Goal: Information Seeking & Learning: Learn about a topic

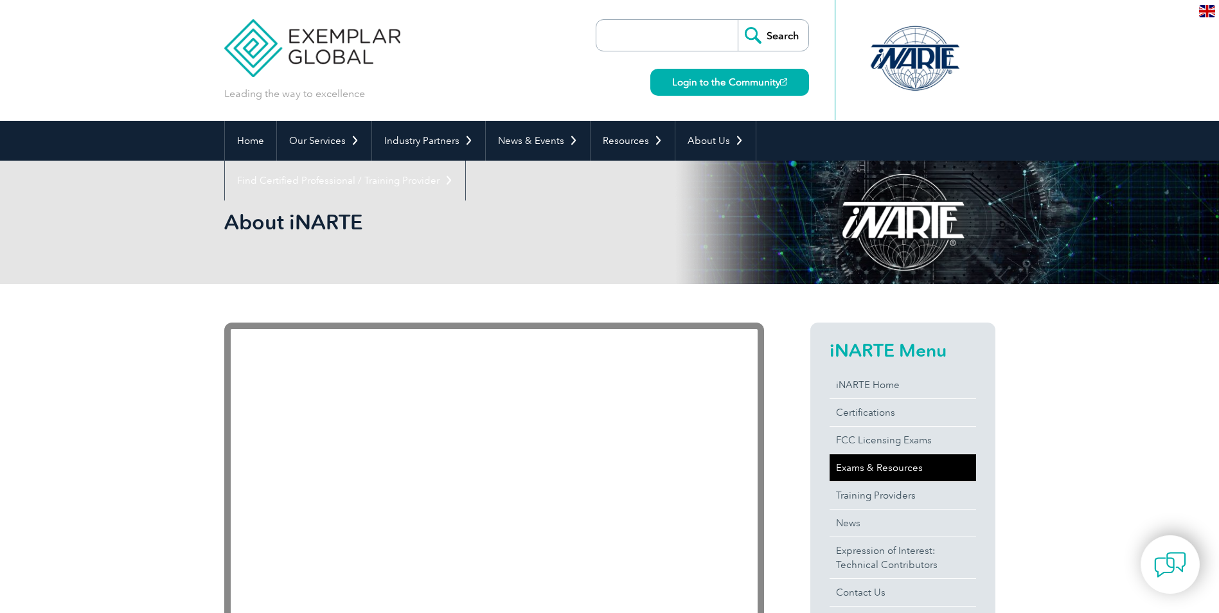
click at [861, 467] on link "Exams & Resources" at bounding box center [902, 467] width 146 height 27
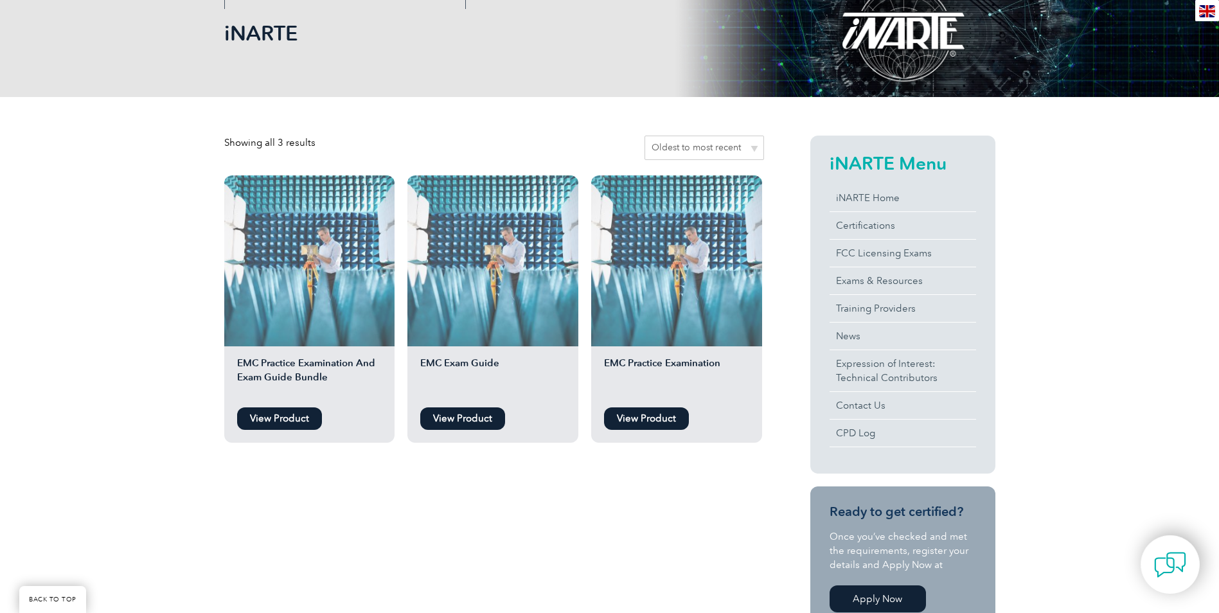
scroll to position [193, 0]
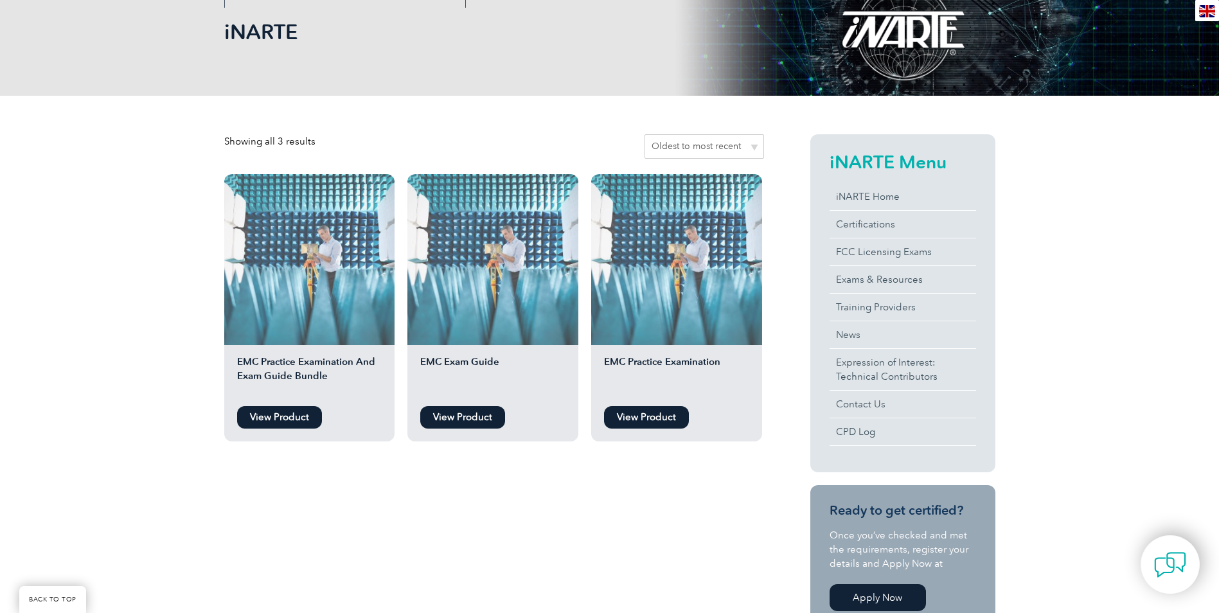
click at [285, 416] on link "View Product" at bounding box center [279, 417] width 85 height 22
click at [879, 251] on link "FCC Licensing Exams" at bounding box center [902, 251] width 146 height 27
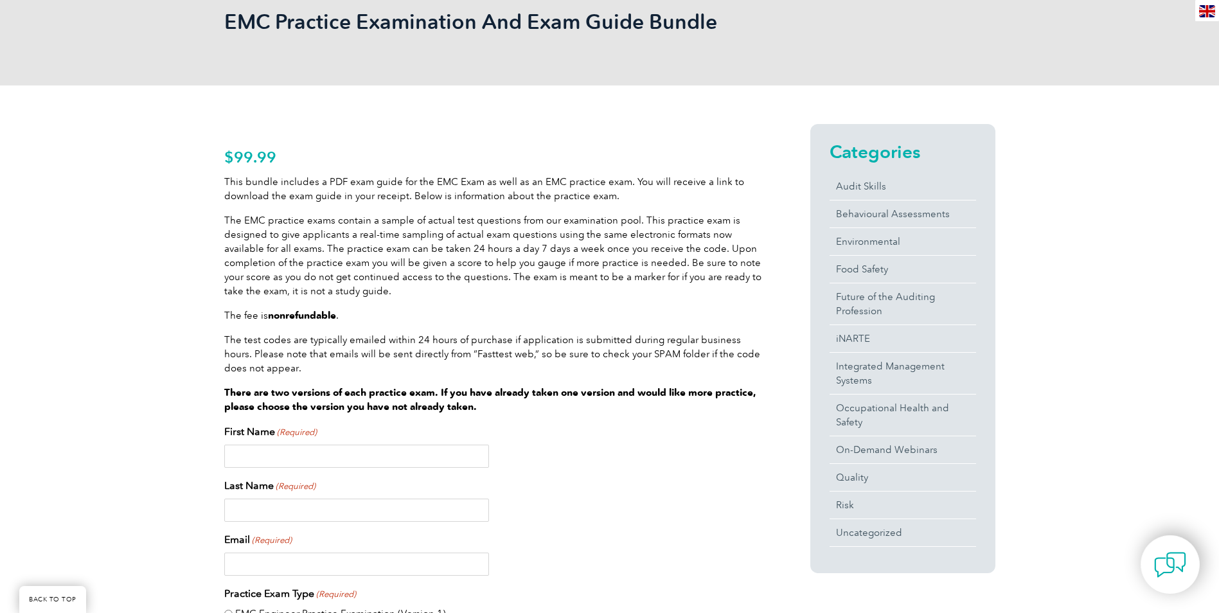
scroll to position [193, 0]
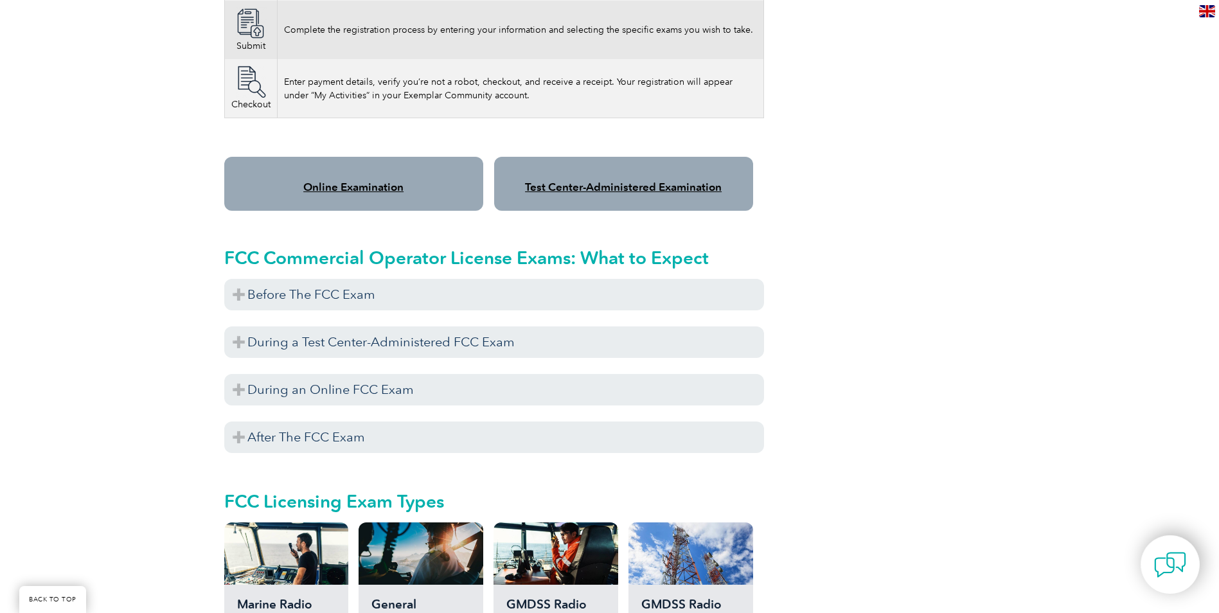
scroll to position [1014, 0]
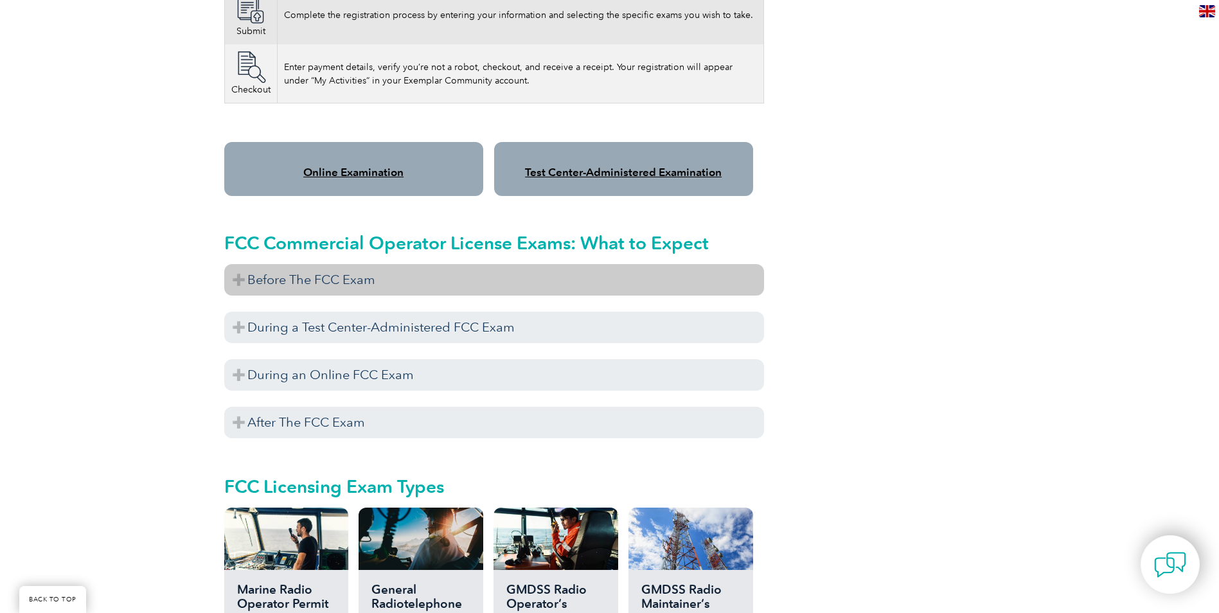
click at [283, 265] on h3 "Before The FCC Exam" at bounding box center [494, 279] width 540 height 31
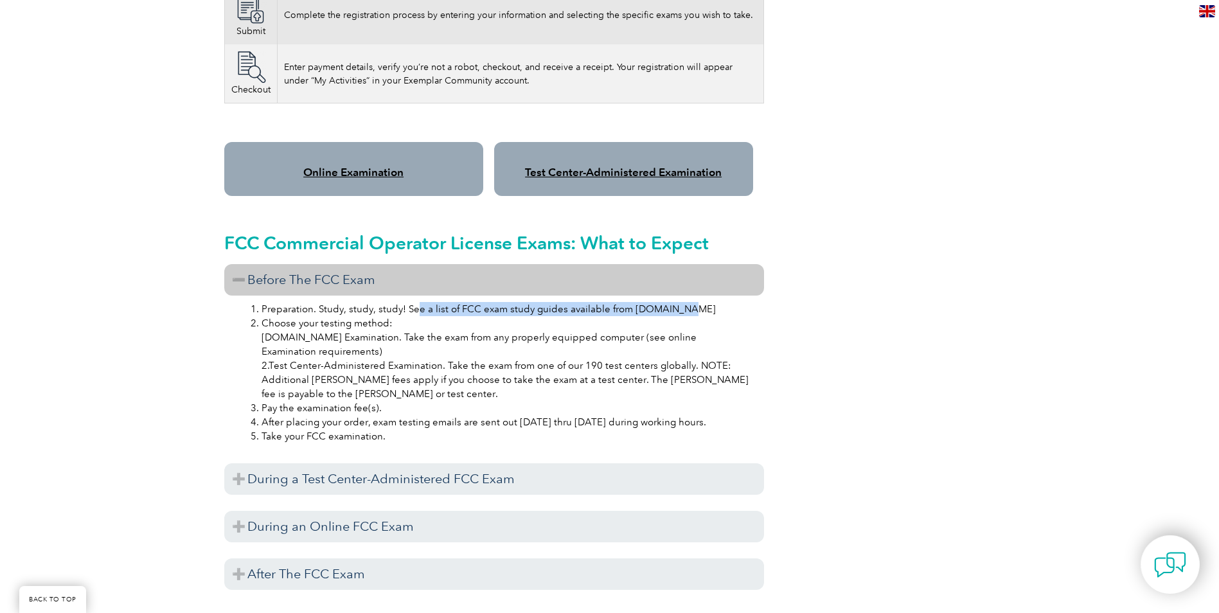
drag, startPoint x: 412, startPoint y: 298, endPoint x: 686, endPoint y: 300, distance: 273.6
click at [686, 302] on li "Preparation. Study, study, study! See a list of FCC exam study guides available…" at bounding box center [506, 309] width 491 height 14
drag, startPoint x: 294, startPoint y: 307, endPoint x: 388, endPoint y: 307, distance: 94.4
click at [388, 316] on li "Choose your testing method: 1.Online Examination. Take the exam from any proper…" at bounding box center [506, 358] width 491 height 85
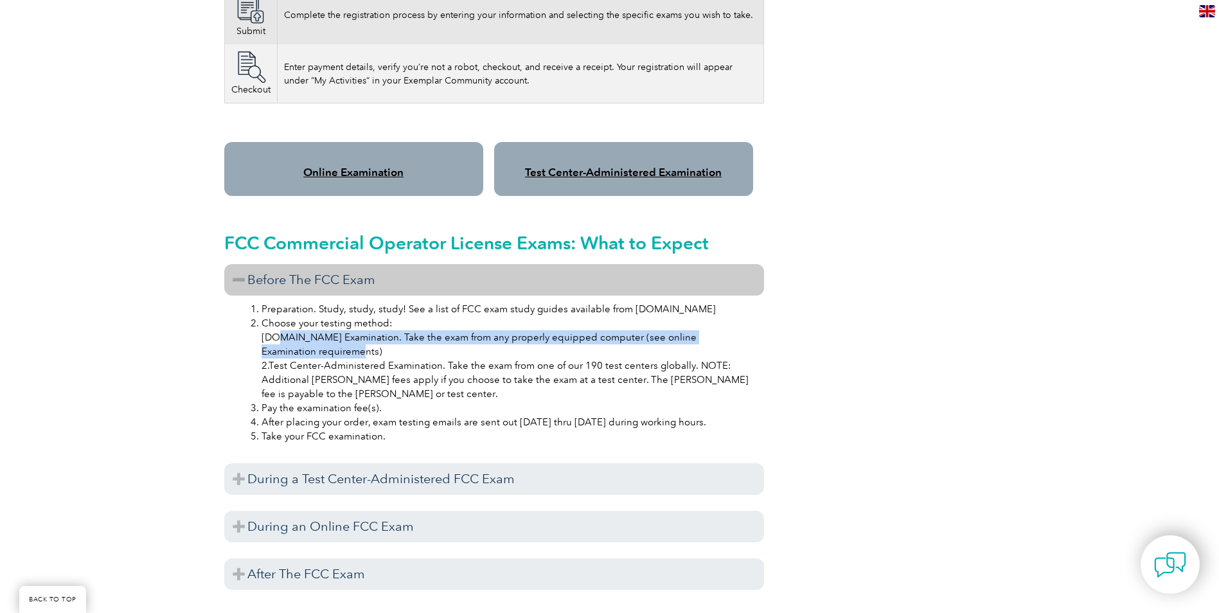
drag, startPoint x: 271, startPoint y: 320, endPoint x: 353, endPoint y: 341, distance: 84.3
click at [353, 341] on li "Choose your testing method: 1.Online Examination. Take the exam from any proper…" at bounding box center [506, 358] width 491 height 85
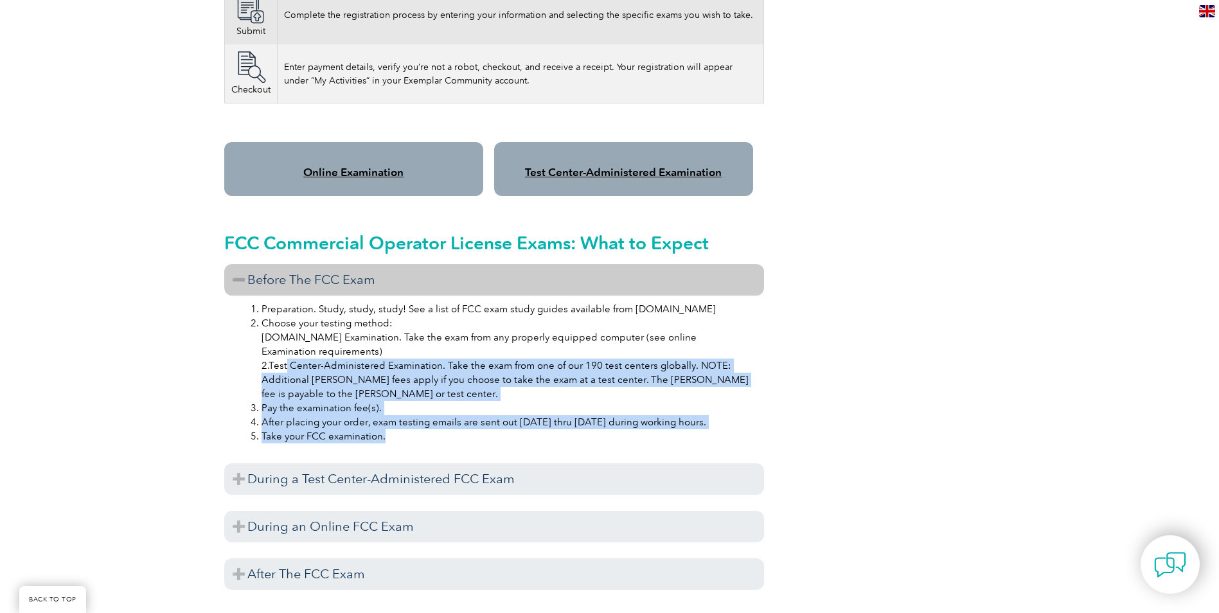
drag, startPoint x: 353, startPoint y: 341, endPoint x: 404, endPoint y: 431, distance: 103.6
click at [404, 431] on div "Preparation. Study, study, study! See a list of FCC exam study guides available…" at bounding box center [494, 374] width 540 height 158
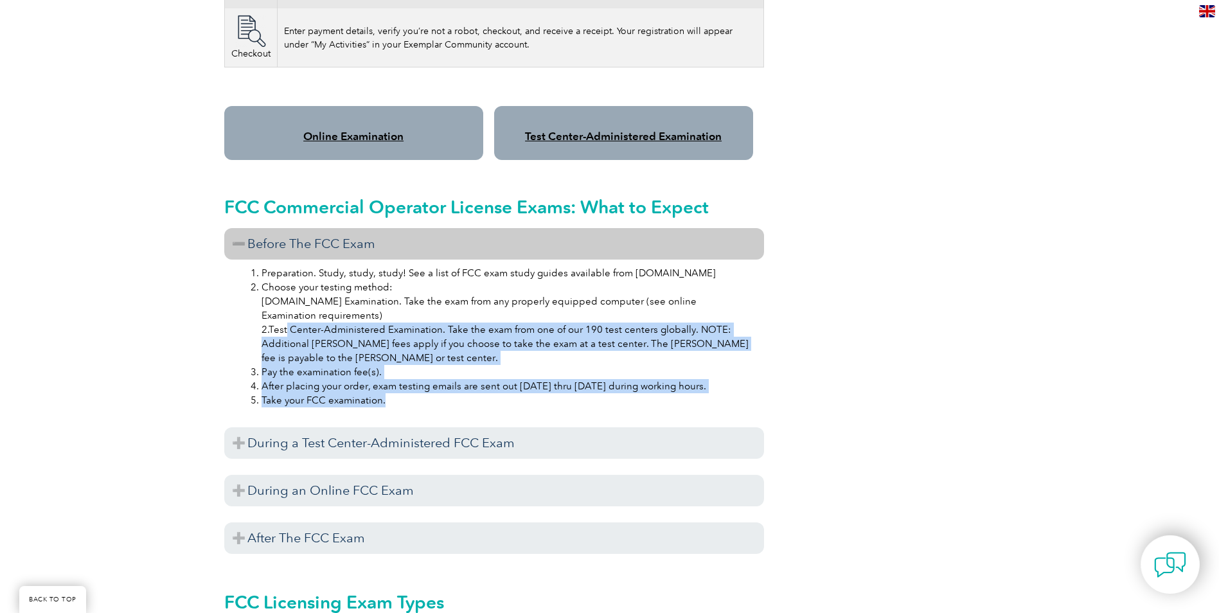
scroll to position [1078, 0]
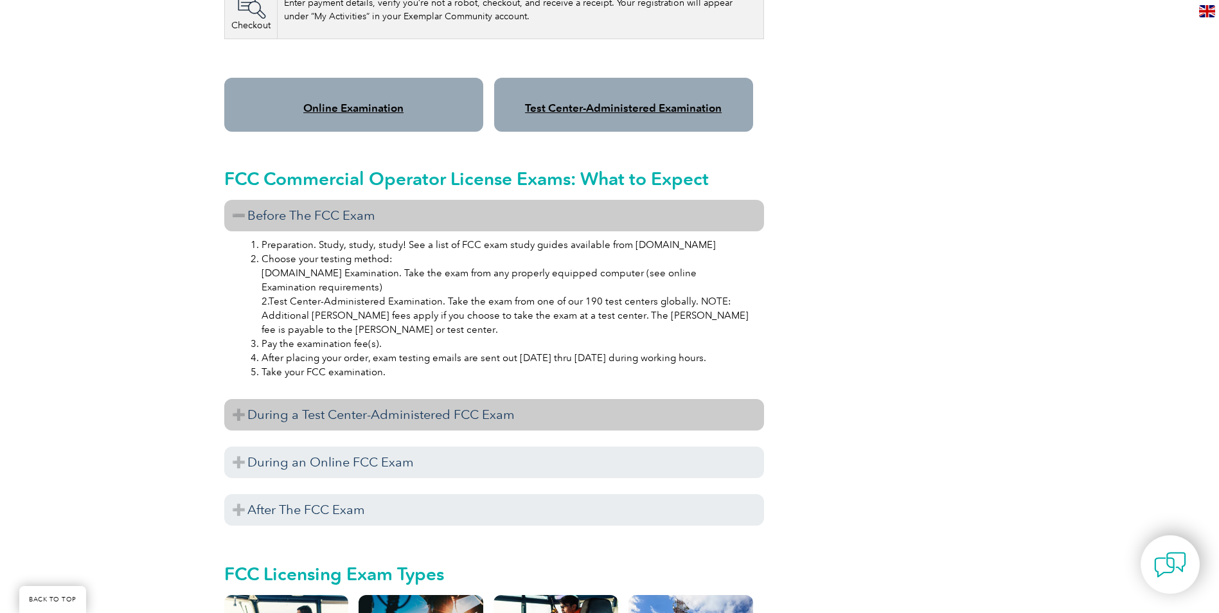
click at [375, 405] on h3 "During a Test Center-Administered FCC Exam" at bounding box center [494, 414] width 540 height 31
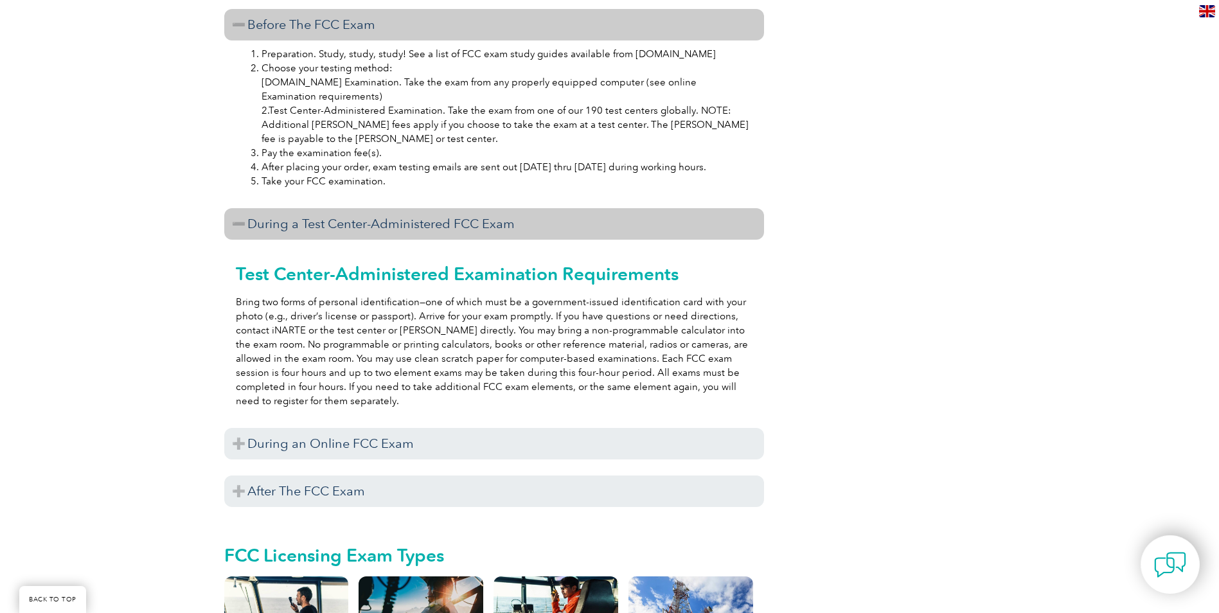
scroll to position [1271, 0]
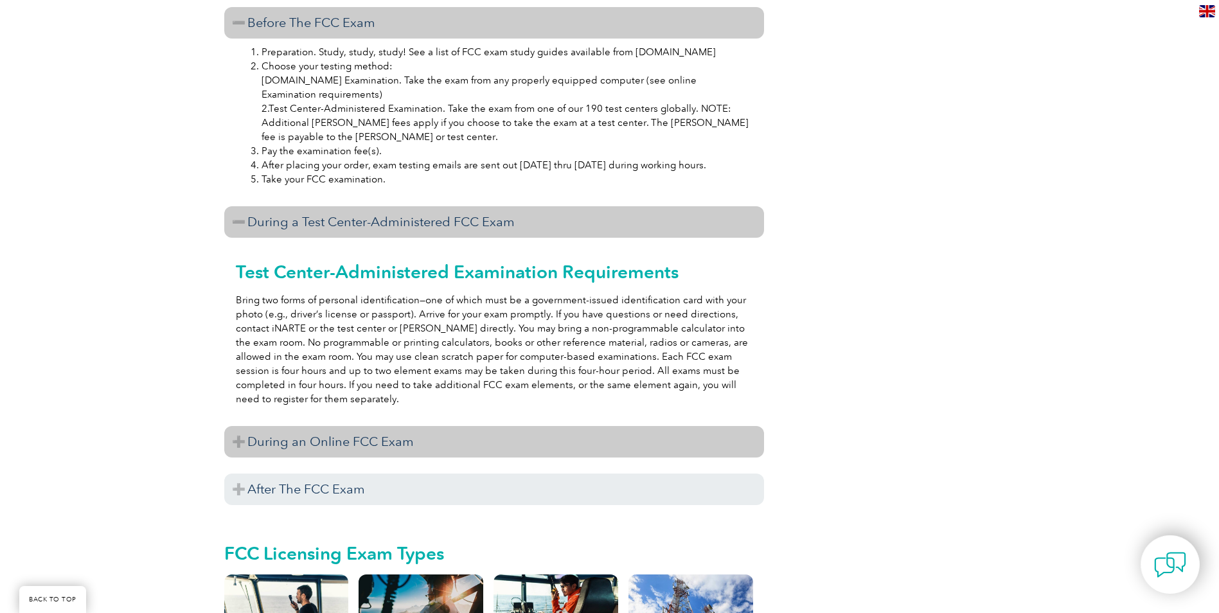
click at [379, 427] on h3 "During an Online FCC Exam" at bounding box center [494, 441] width 540 height 31
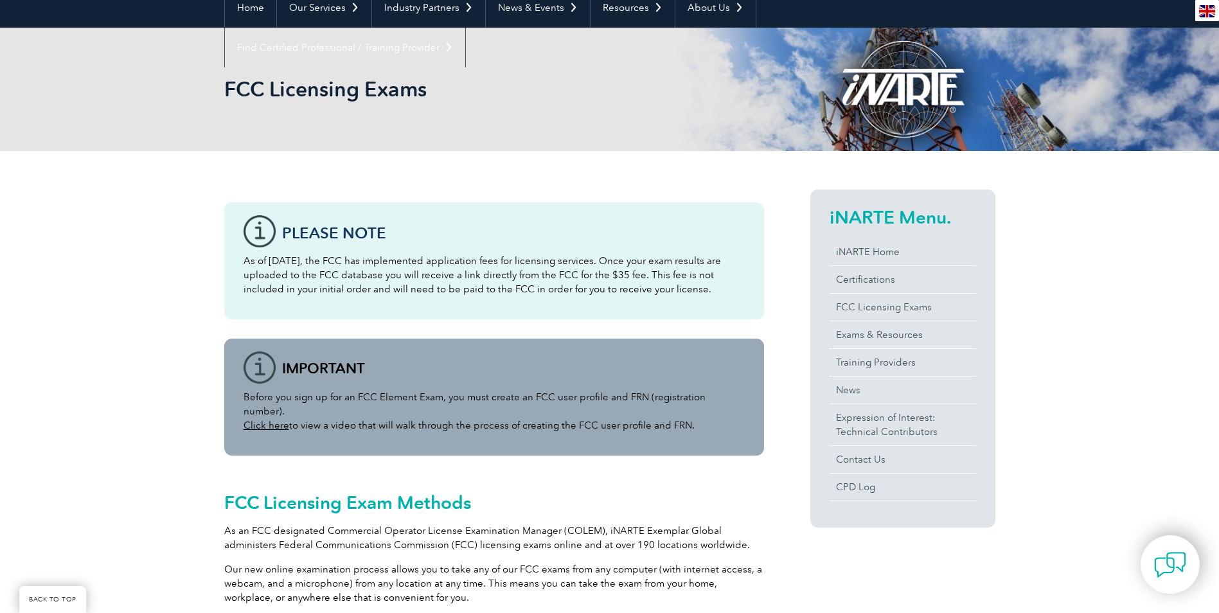
scroll to position [0, 0]
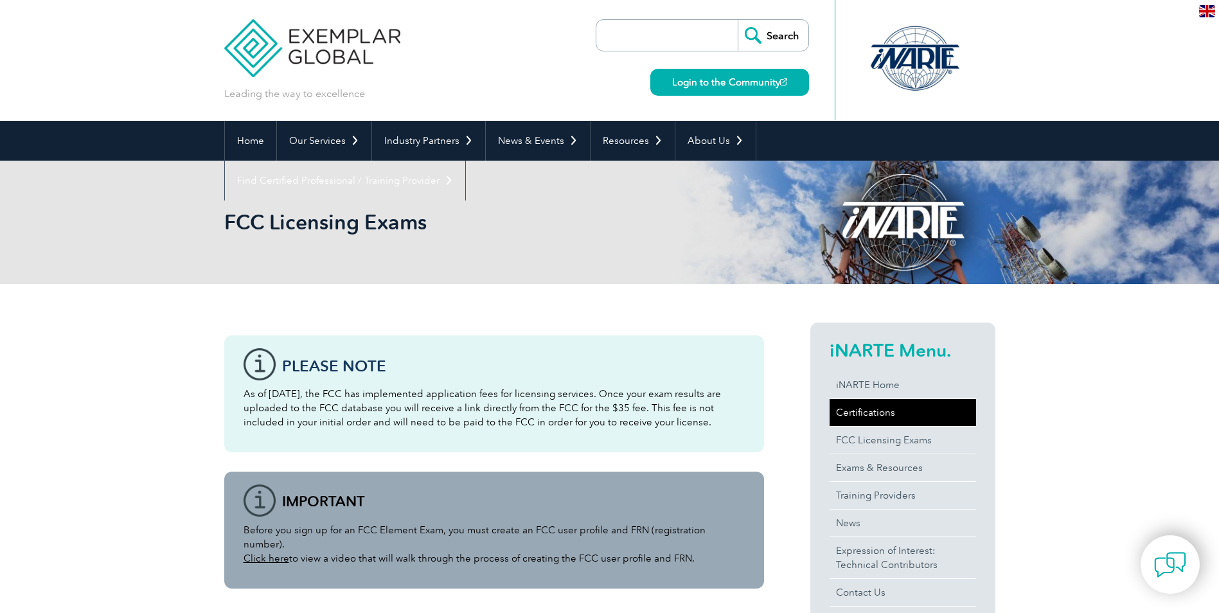
click at [870, 412] on link "Certifications" at bounding box center [902, 412] width 146 height 27
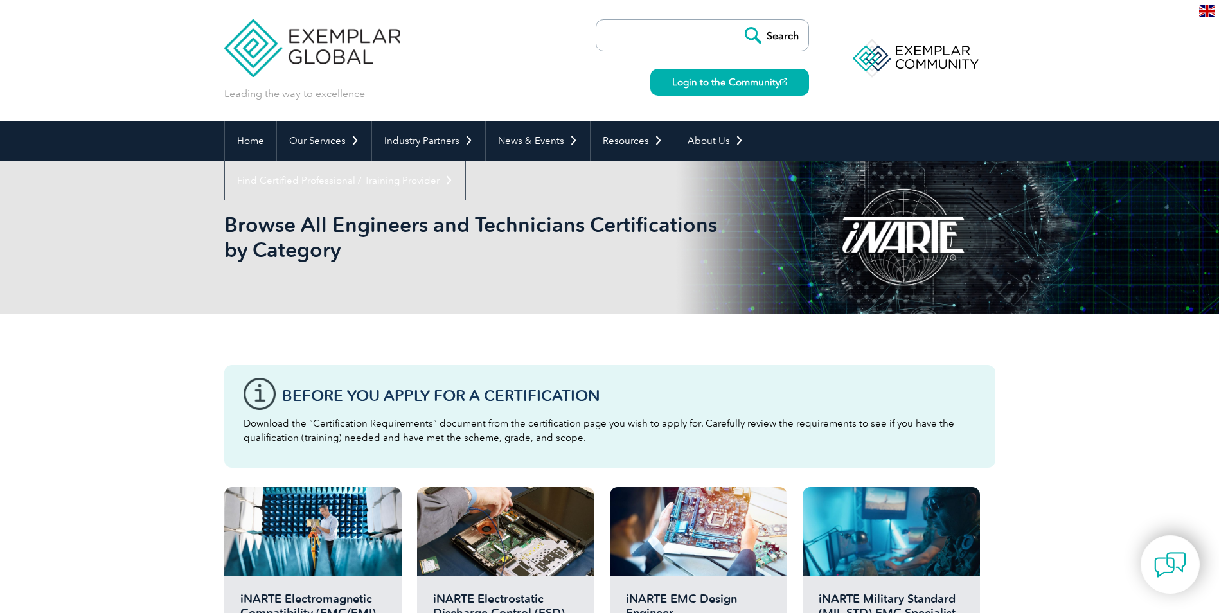
click at [1208, 10] on img at bounding box center [1207, 11] width 16 height 12
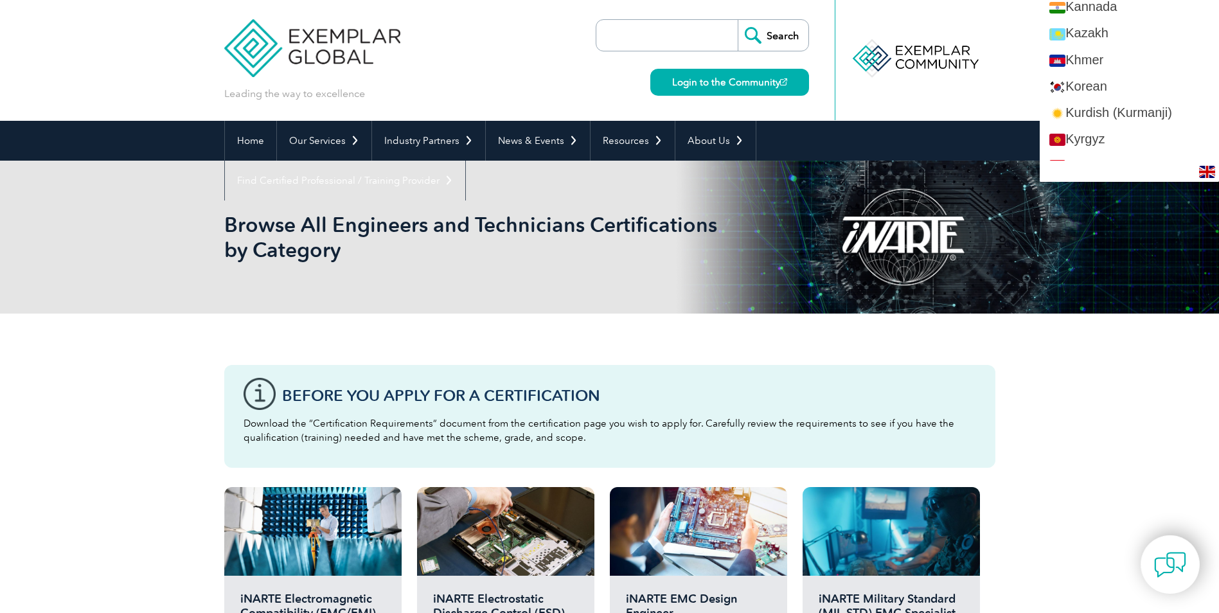
scroll to position [1156, 0]
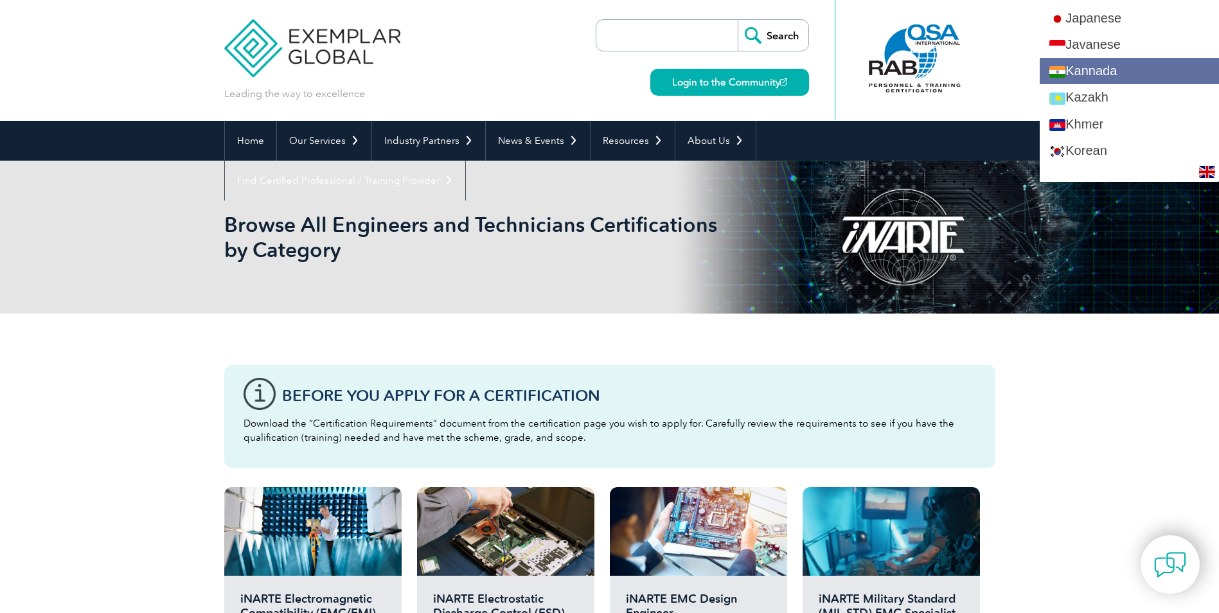
click at [1136, 67] on link "Kannada" at bounding box center [1128, 71] width 179 height 26
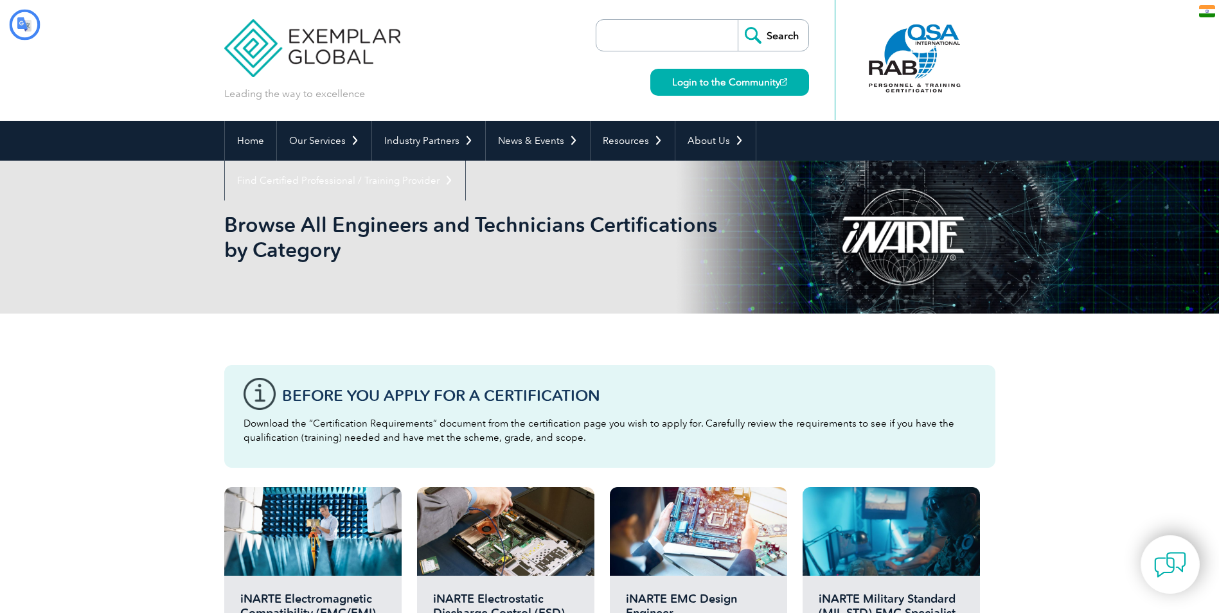
scroll to position [0, 0]
type input "ಹುಡುಕಿ Kannada"
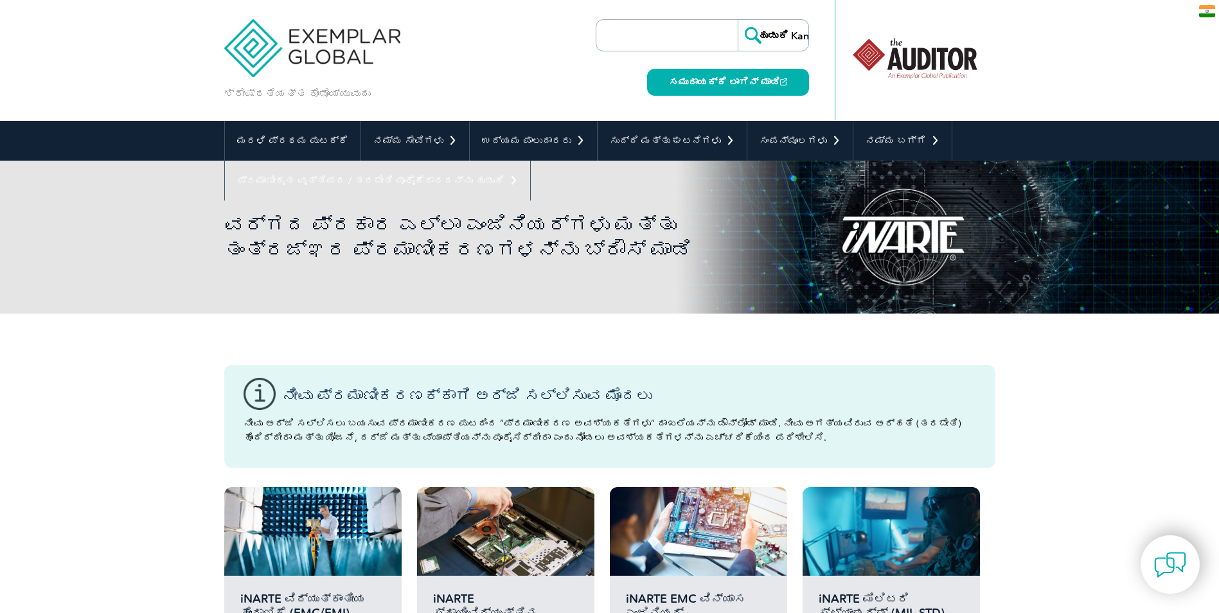
click at [1202, 12] on img at bounding box center [1207, 11] width 16 height 12
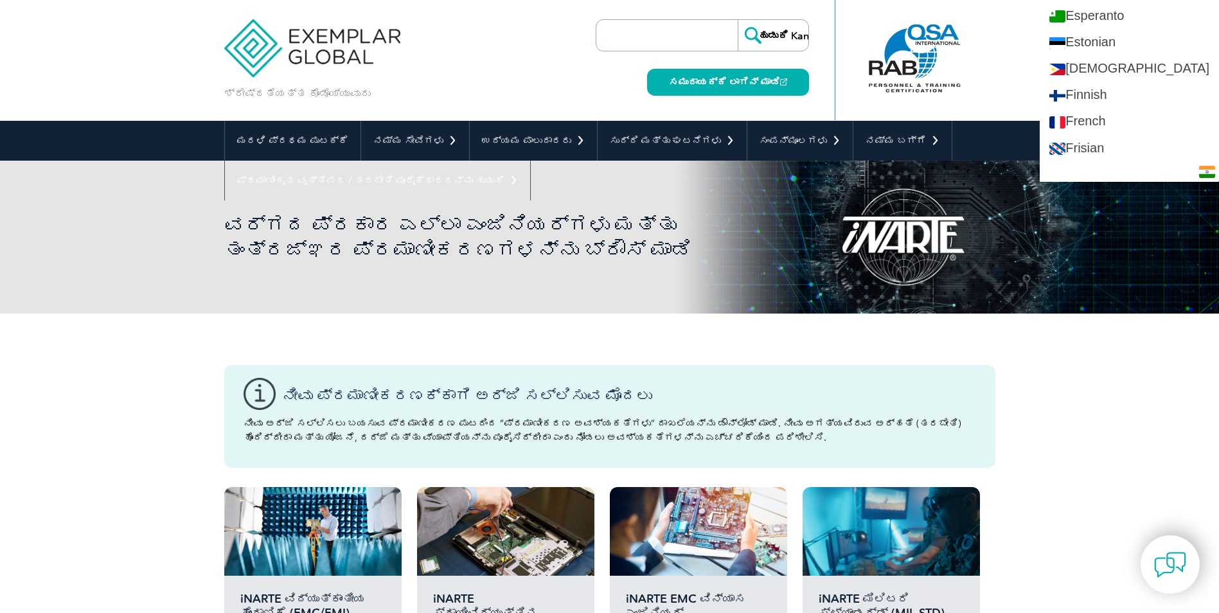
scroll to position [514, 0]
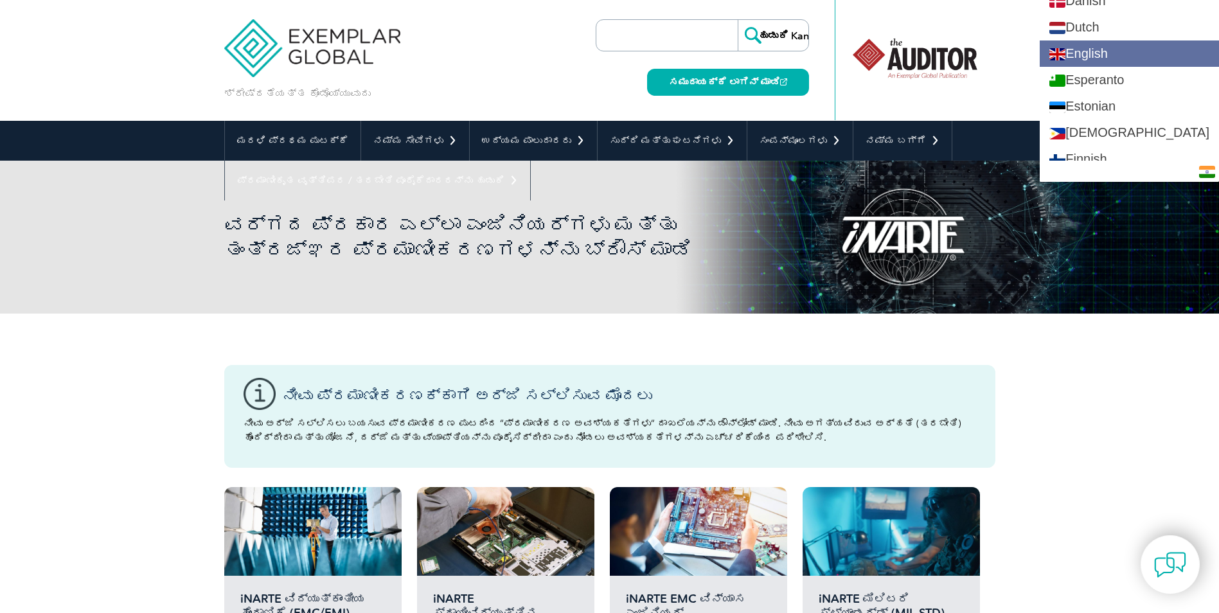
click at [1150, 53] on link "English" at bounding box center [1128, 53] width 179 height 26
type input "Search"
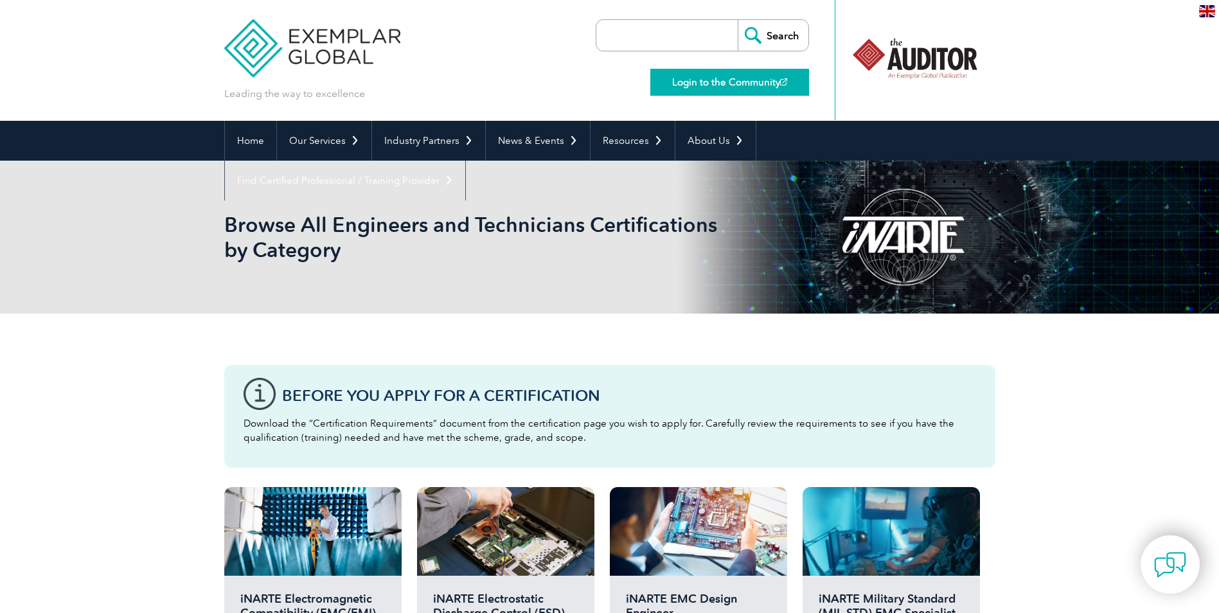
click at [751, 78] on link "Login to the Community" at bounding box center [729, 82] width 159 height 27
